Goal: Task Accomplishment & Management: Complete application form

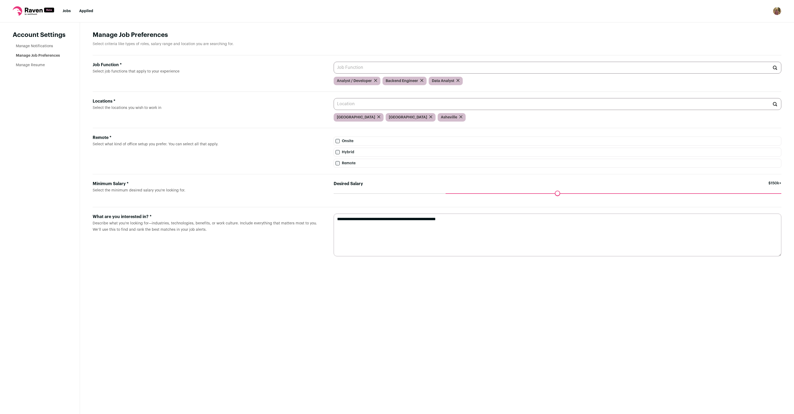
click at [421, 69] on input "Job Function * Select job functions that apply to your experience" at bounding box center [558, 68] width 448 height 12
type input "f"
click at [381, 102] on input "Locations * Select the locations you wish to work in" at bounding box center [558, 104] width 448 height 12
type input "r"
type input "u"
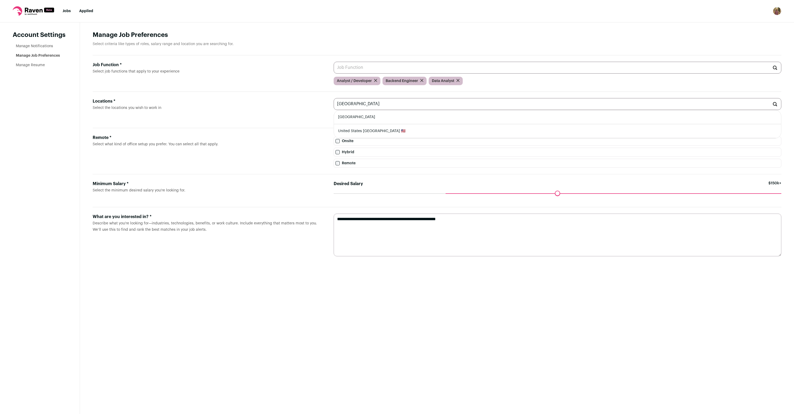
click at [367, 117] on li "[GEOGRAPHIC_DATA]" at bounding box center [557, 117] width 447 height 14
type input "[GEOGRAPHIC_DATA]"
click at [367, 141] on label "Onsite" at bounding box center [558, 141] width 448 height 9
drag, startPoint x: 445, startPoint y: 194, endPoint x: 428, endPoint y: 196, distance: 17.8
click at [427, 193] on input "Desired Salary" at bounding box center [558, 193] width 448 height 0
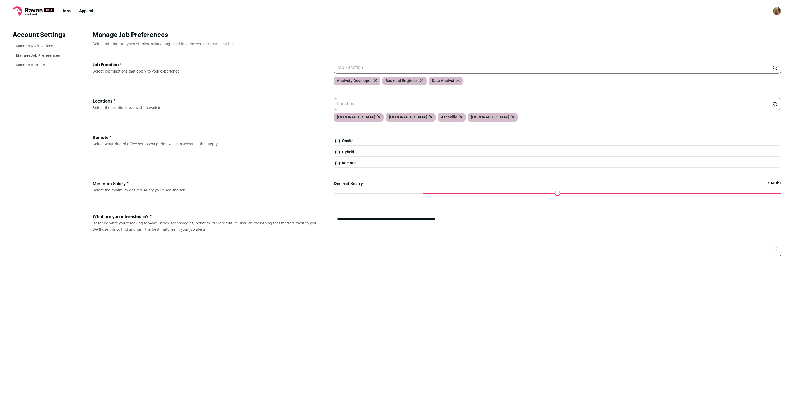
drag, startPoint x: 361, startPoint y: 221, endPoint x: 244, endPoint y: 216, distance: 117.5
click at [244, 216] on form "**********" at bounding box center [437, 234] width 689 height 55
click at [455, 234] on textarea "**********" at bounding box center [558, 235] width 448 height 43
type textarea "**********"
click at [363, 69] on input "Job Function * Select job functions that apply to your experience" at bounding box center [558, 68] width 448 height 12
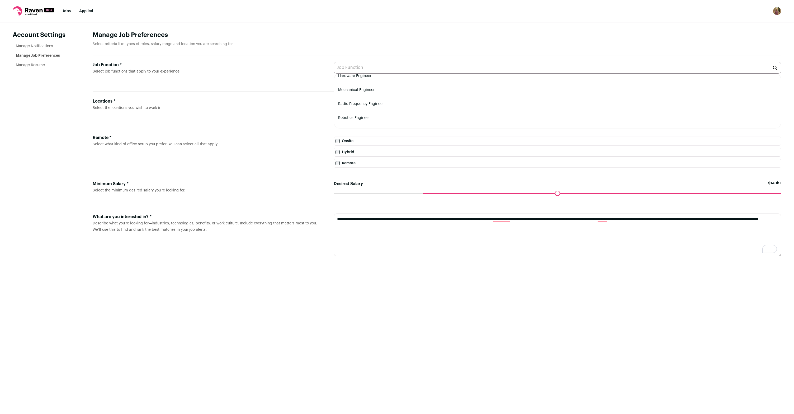
scroll to position [141, 0]
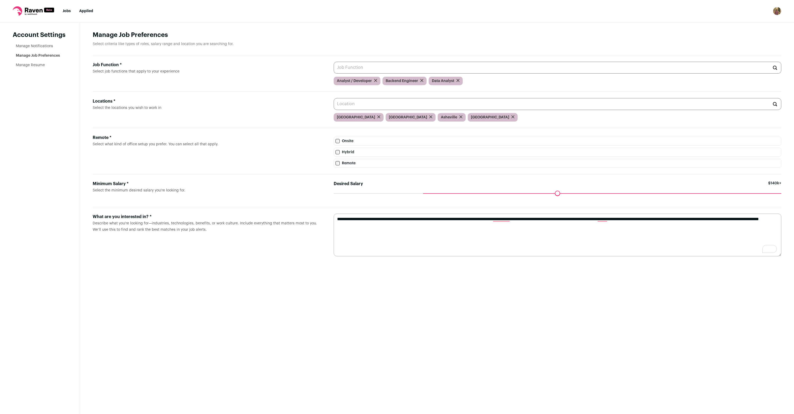
drag, startPoint x: 278, startPoint y: 113, endPoint x: 286, endPoint y: 113, distance: 7.9
click at [278, 113] on label "Locations * Select the locations you wish to work in" at bounding box center [209, 109] width 233 height 23
click at [334, 110] on input "Locations * Select the locations you wish to work in" at bounding box center [558, 104] width 448 height 12
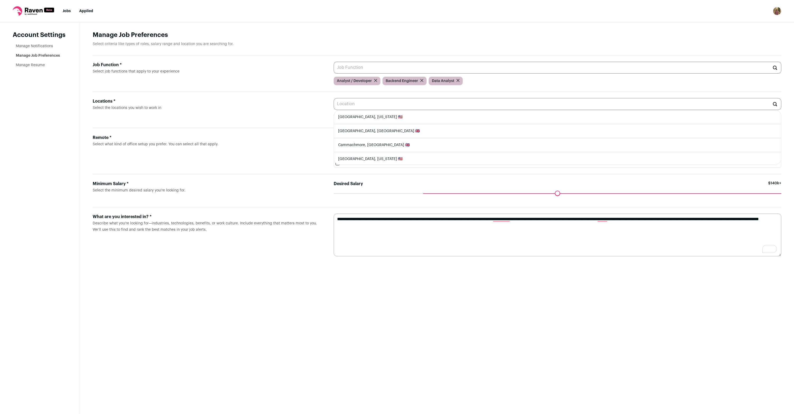
click at [364, 104] on input "Locations * Select the locations you wish to work in" at bounding box center [558, 104] width 448 height 12
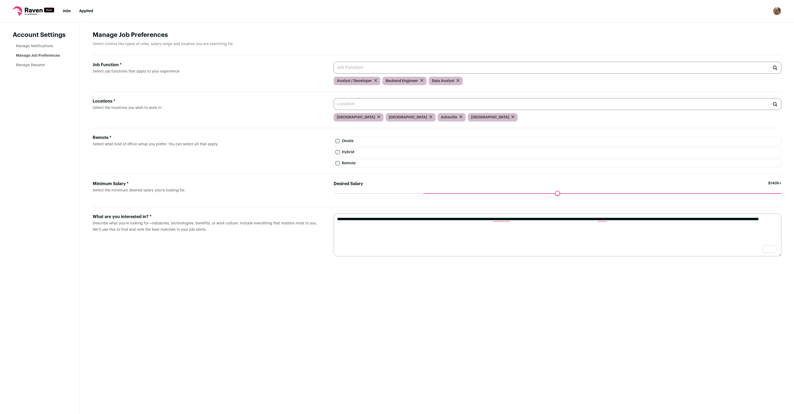
click at [287, 104] on div "Locations *" at bounding box center [209, 101] width 233 height 6
click at [334, 104] on input "Locations * Select the locations you wish to work in" at bounding box center [558, 104] width 448 height 12
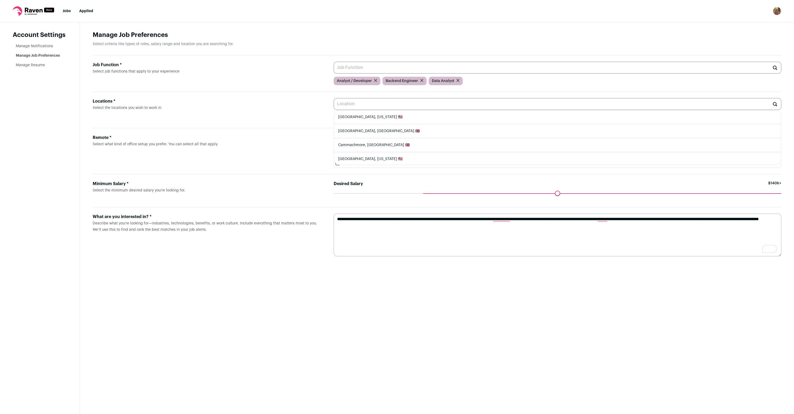
click at [281, 106] on label "Locations * Select the locations you wish to work in" at bounding box center [209, 109] width 233 height 23
click at [334, 106] on input "Locations * Select the locations you wish to work in" at bounding box center [558, 104] width 448 height 12
click at [29, 45] on link "Manage Notifications" at bounding box center [34, 46] width 37 height 4
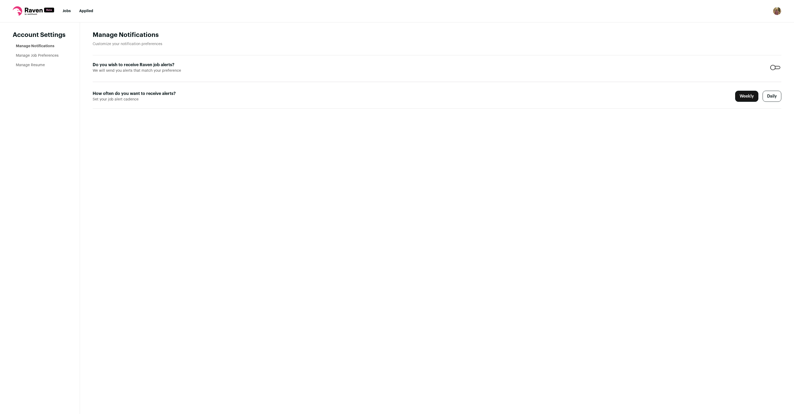
click at [28, 54] on link "Manage Job Preferences" at bounding box center [37, 56] width 43 height 4
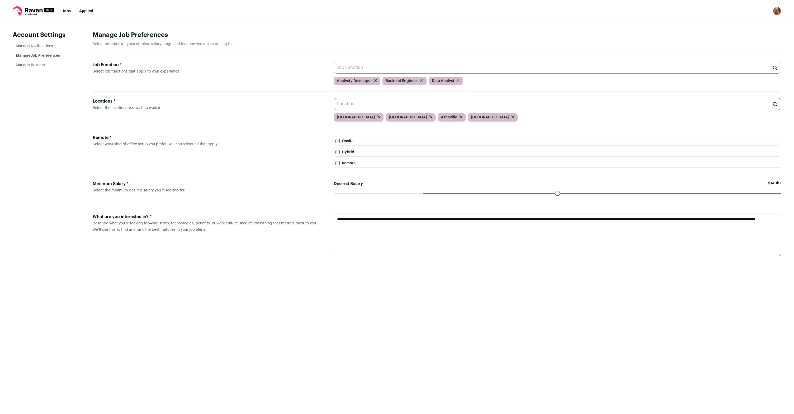
click at [27, 65] on link "Manage Resume" at bounding box center [30, 65] width 29 height 4
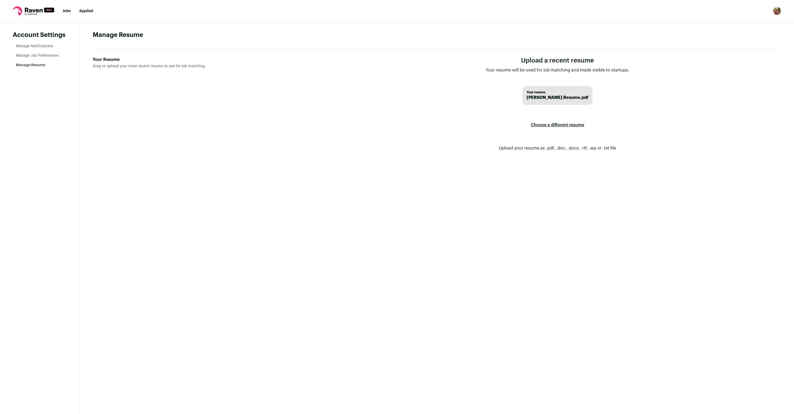
drag, startPoint x: 566, startPoint y: 97, endPoint x: 563, endPoint y: 113, distance: 16.6
click at [566, 97] on span "Brad Burch Resume.pdf" at bounding box center [558, 97] width 62 height 6
click at [557, 126] on label "Choose a different resume" at bounding box center [557, 125] width 53 height 15
click at [0, 0] on input "Your Resume Drag or upload your most recent resume to use for job matching." at bounding box center [0, 0] width 0 height 0
click at [558, 124] on label "Choose a different resume" at bounding box center [557, 125] width 53 height 15
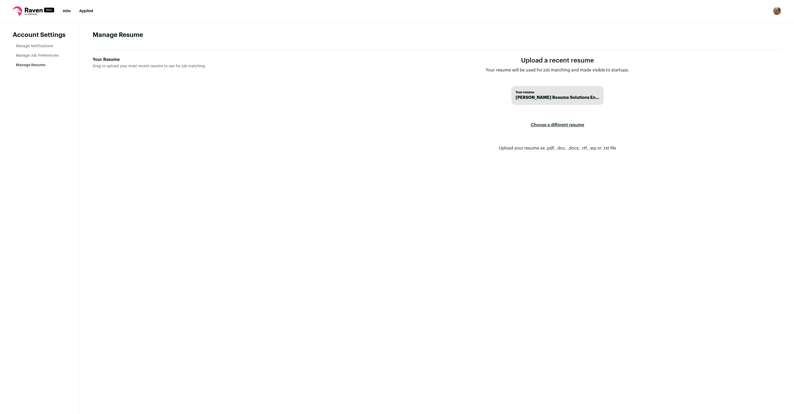
click at [0, 0] on input "Your Resume Drag or upload your most recent resume to use for job matching." at bounding box center [0, 0] width 0 height 0
click at [35, 59] on ul "Manage Notifications Manage Job Preferences Manage Resume" at bounding box center [41, 56] width 51 height 24
click at [35, 56] on link "Manage Job Preferences" at bounding box center [37, 56] width 43 height 4
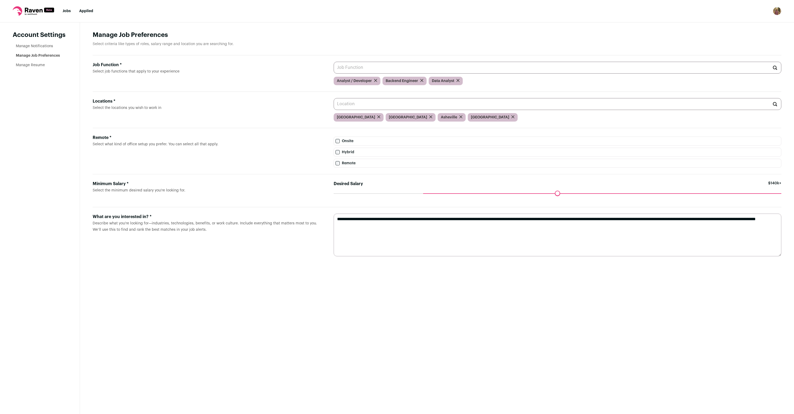
click at [63, 11] on link "Jobs" at bounding box center [67, 11] width 8 height 4
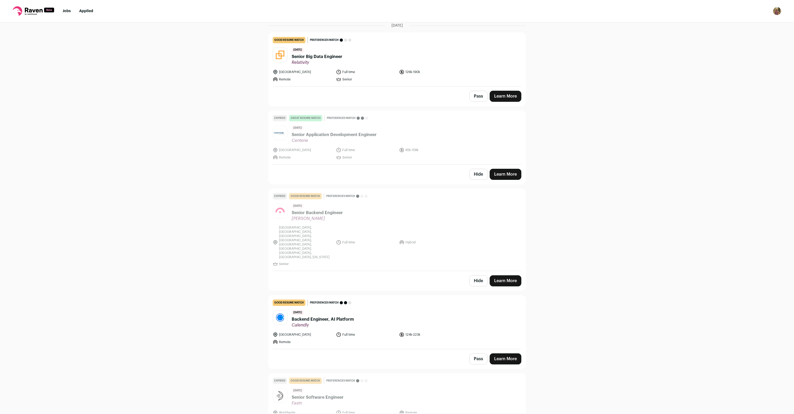
scroll to position [543, 0]
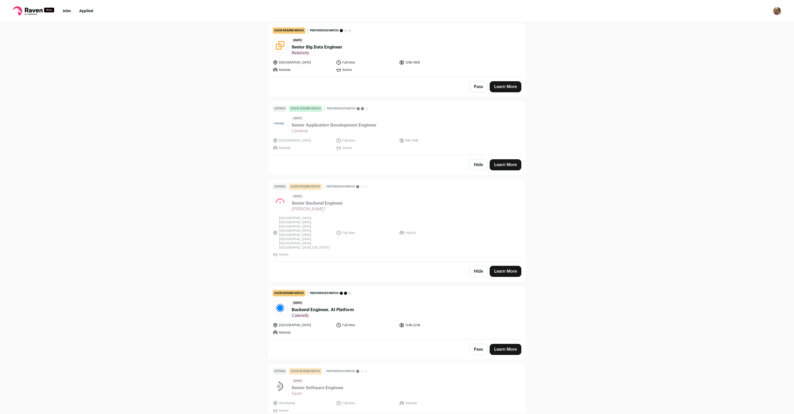
click at [311, 307] on span "Backend Engineer, AI Platform" at bounding box center [323, 310] width 62 height 6
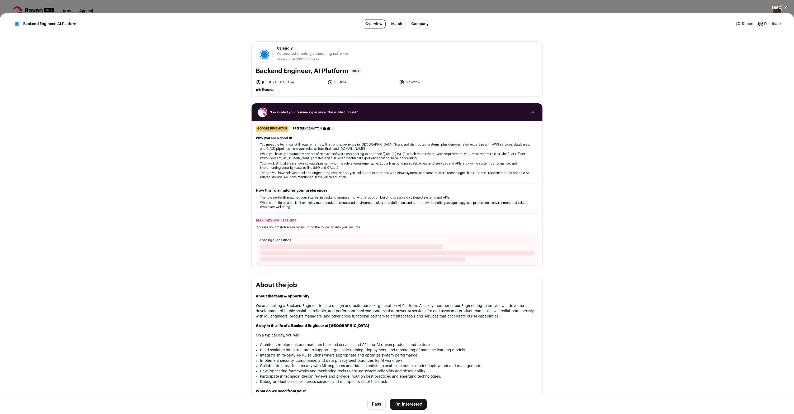
click at [413, 403] on button "I'm Interested" at bounding box center [408, 404] width 37 height 11
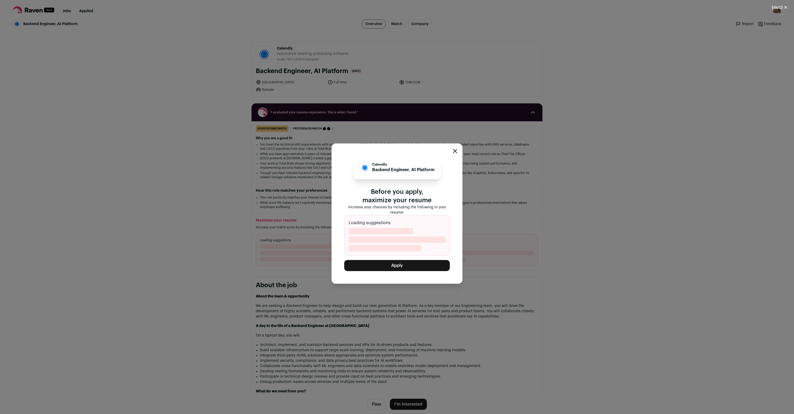
click at [401, 267] on button "Apply" at bounding box center [397, 265] width 106 height 11
